Goal: Find specific page/section: Find specific page/section

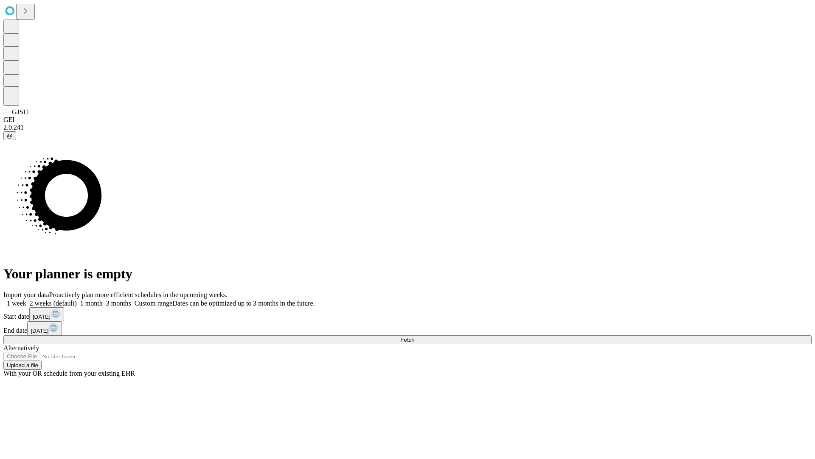
click at [414, 336] on span "Fetch" at bounding box center [407, 339] width 14 height 6
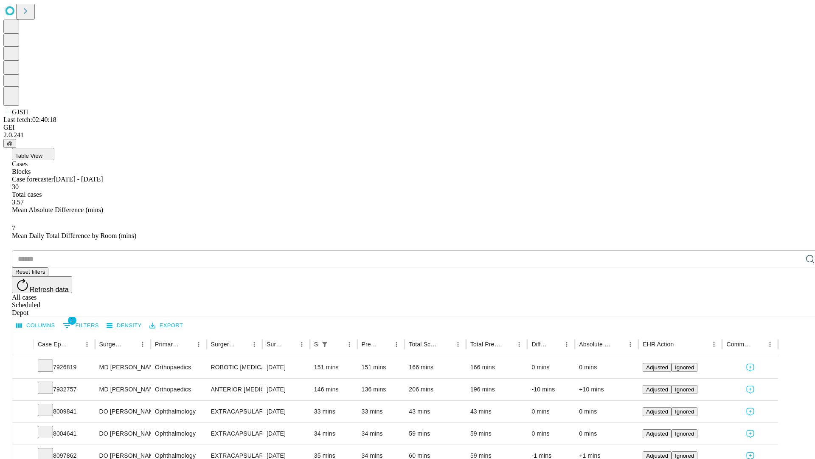
click at [42, 152] on span "Table View" at bounding box center [28, 155] width 27 height 6
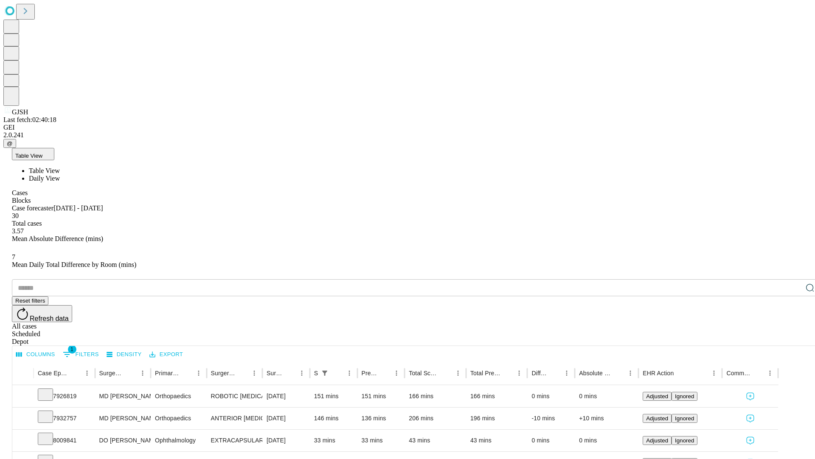
click at [60, 175] on span "Daily View" at bounding box center [44, 178] width 31 height 7
